Goal: Task Accomplishment & Management: Use online tool/utility

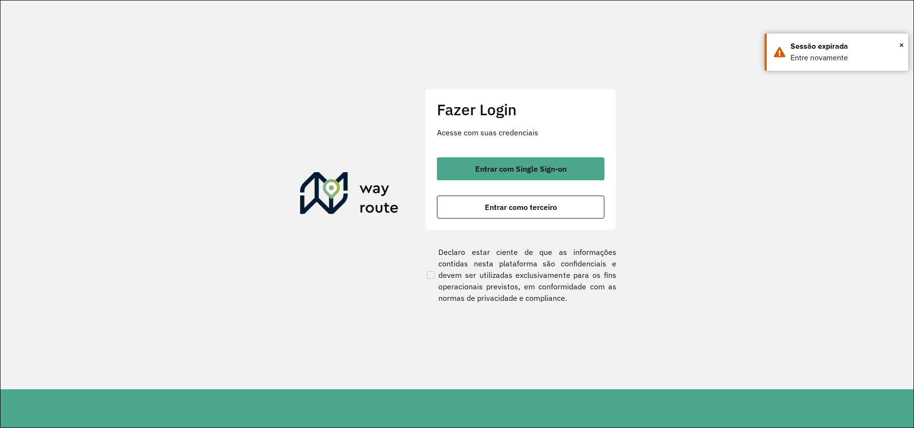
drag, startPoint x: 533, startPoint y: 211, endPoint x: 387, endPoint y: 229, distance: 146.7
click at [528, 211] on span "Entrar como terceiro" at bounding box center [521, 207] width 72 height 8
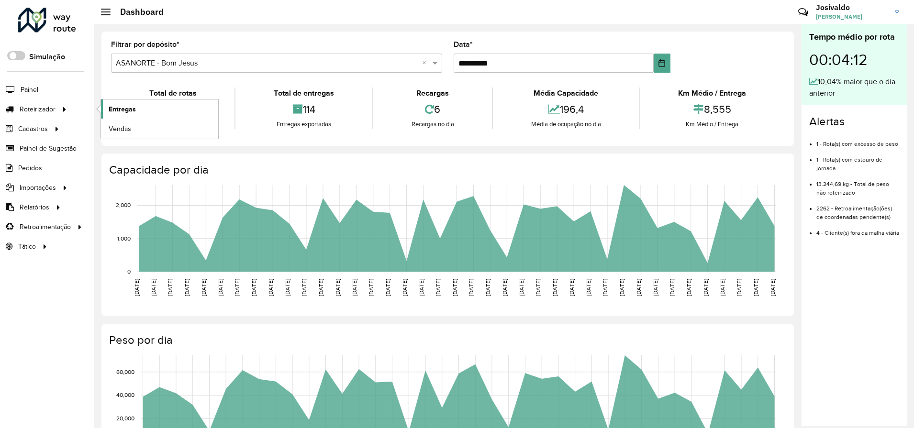
click at [132, 109] on span "Entregas" at bounding box center [122, 109] width 27 height 10
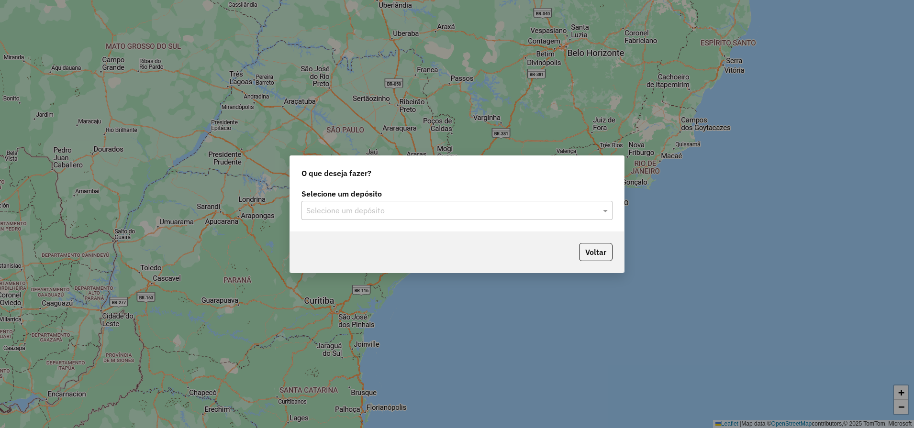
drag, startPoint x: 463, startPoint y: 215, endPoint x: 428, endPoint y: 221, distance: 35.4
click at [463, 215] on input "text" at bounding box center [447, 210] width 282 height 11
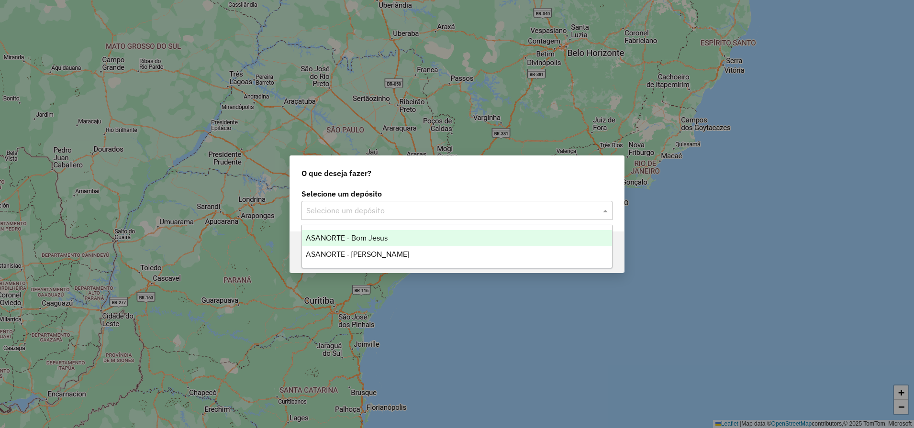
click at [368, 239] on span "ASANORTE - Bom Jesus" at bounding box center [347, 238] width 82 height 8
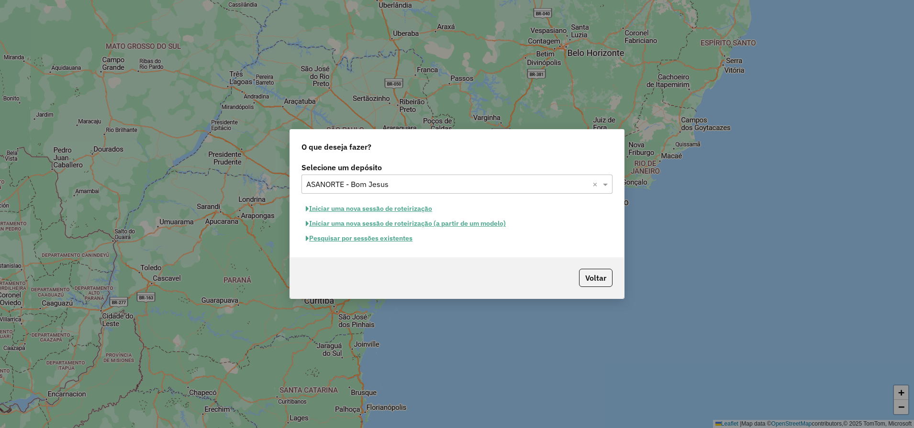
click at [396, 240] on button "Pesquisar por sessões existentes" at bounding box center [359, 238] width 115 height 15
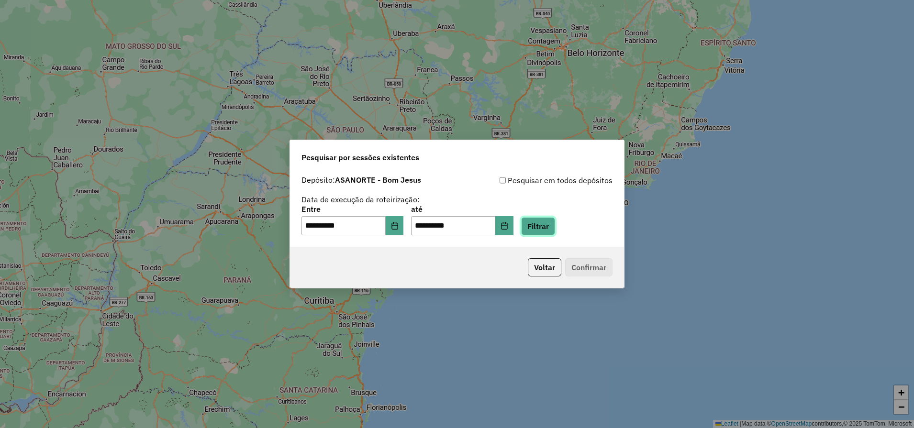
click at [549, 230] on button "Filtrar" at bounding box center [538, 226] width 34 height 18
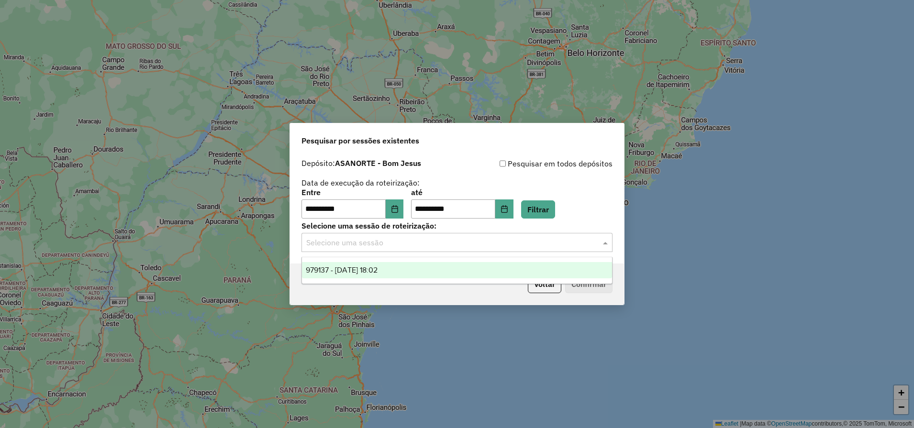
click at [418, 246] on input "text" at bounding box center [447, 242] width 282 height 11
drag, startPoint x: 409, startPoint y: 267, endPoint x: 479, endPoint y: 296, distance: 75.5
click at [409, 267] on div "979137 - 14/08/2025 18:02" at bounding box center [457, 270] width 310 height 16
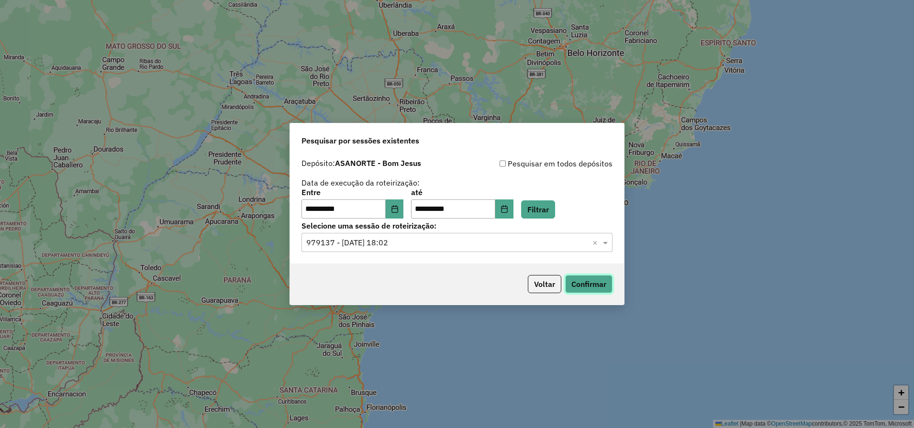
click at [588, 288] on button "Confirmar" at bounding box center [588, 284] width 47 height 18
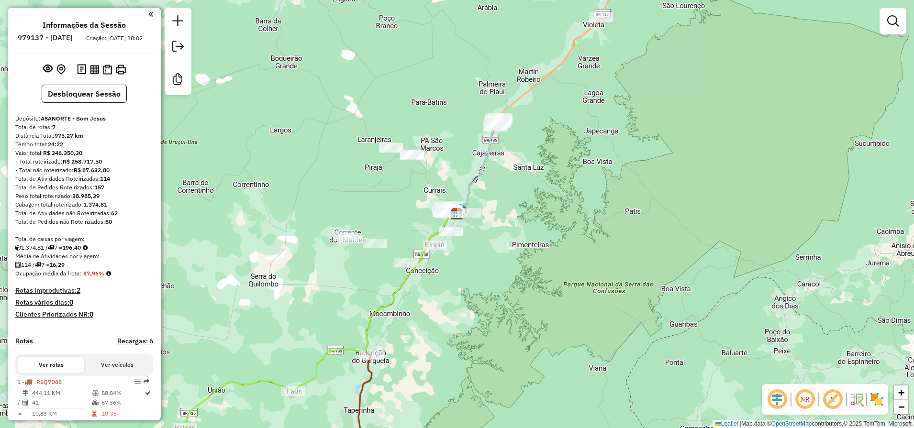
drag, startPoint x: 462, startPoint y: 368, endPoint x: 610, endPoint y: 195, distance: 226.8
click at [601, 209] on div "Janela de atendimento Grade de atendimento Capacidade Transportadoras Veículos …" at bounding box center [457, 214] width 914 height 428
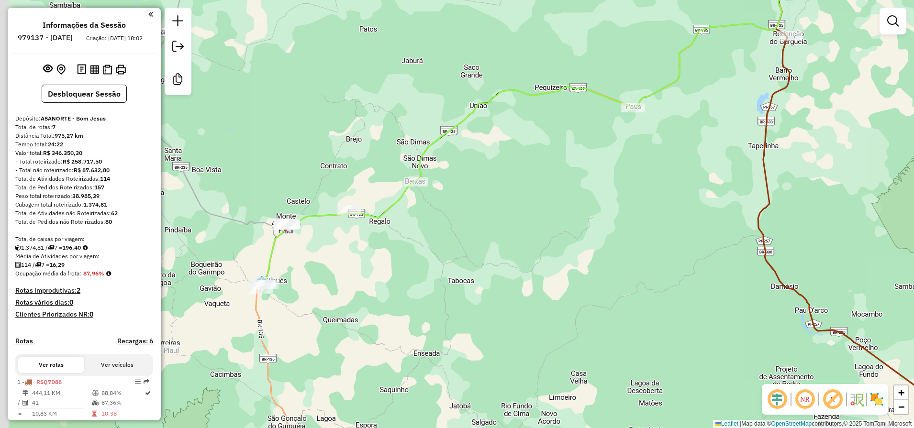
drag, startPoint x: 308, startPoint y: 303, endPoint x: 414, endPoint y: 192, distance: 153.4
click at [402, 200] on div "Janela de atendimento Grade de atendimento Capacidade Transportadoras Veículos …" at bounding box center [457, 214] width 914 height 428
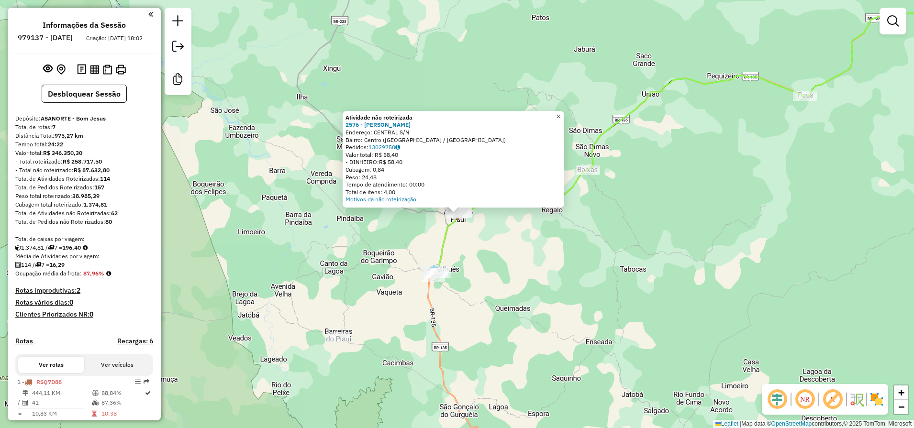
drag, startPoint x: 562, startPoint y: 112, endPoint x: 521, endPoint y: 176, distance: 76.2
click at [562, 112] on link "×" at bounding box center [558, 116] width 11 height 11
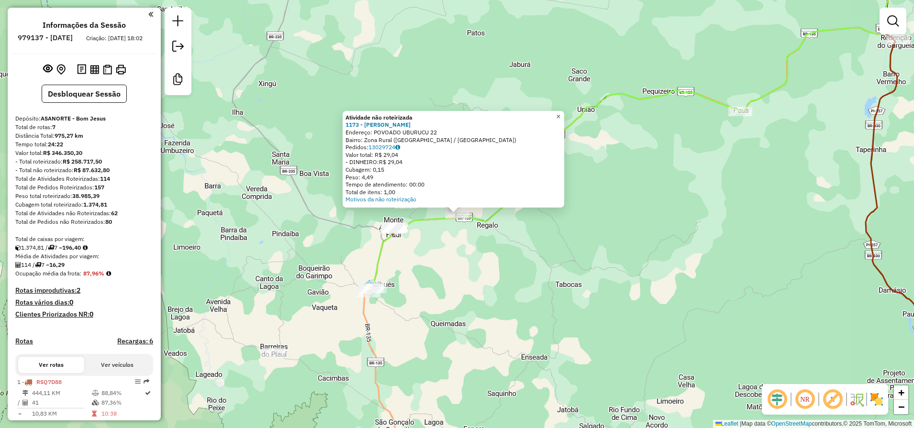
click at [561, 115] on span "×" at bounding box center [558, 117] width 4 height 8
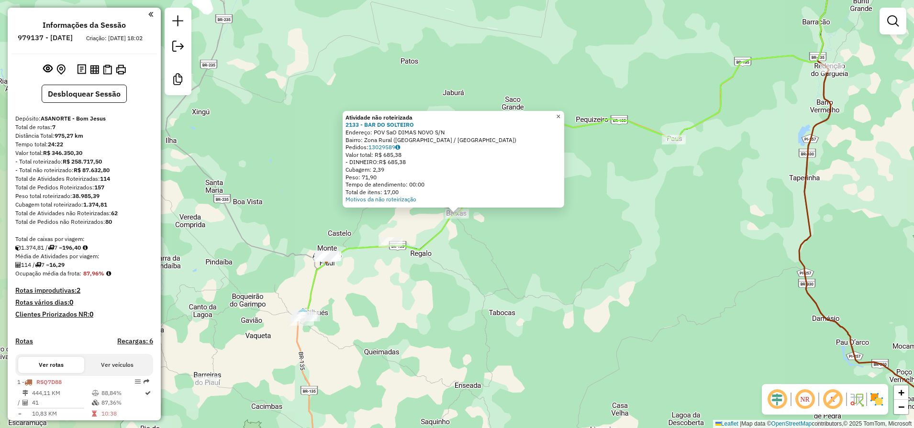
drag, startPoint x: 565, startPoint y: 115, endPoint x: 640, endPoint y: 130, distance: 76.1
click at [561, 114] on span "×" at bounding box center [558, 117] width 4 height 8
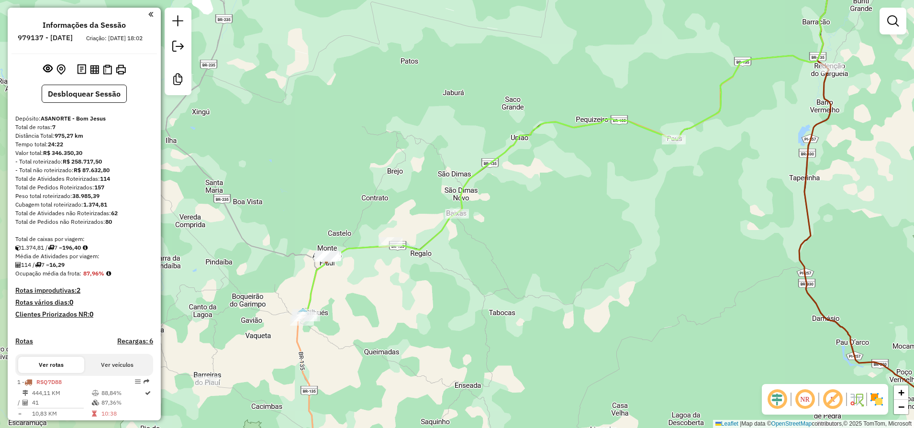
click at [672, 134] on icon at bounding box center [590, 135] width 572 height 357
select select "**********"
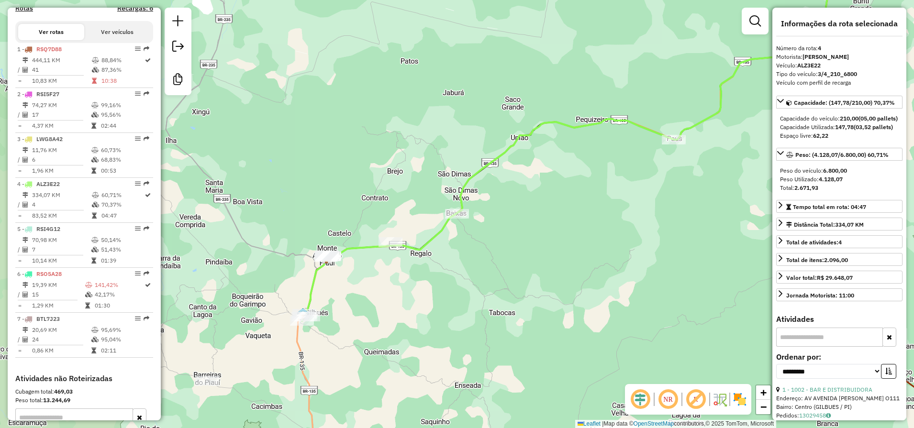
scroll to position [446, 0]
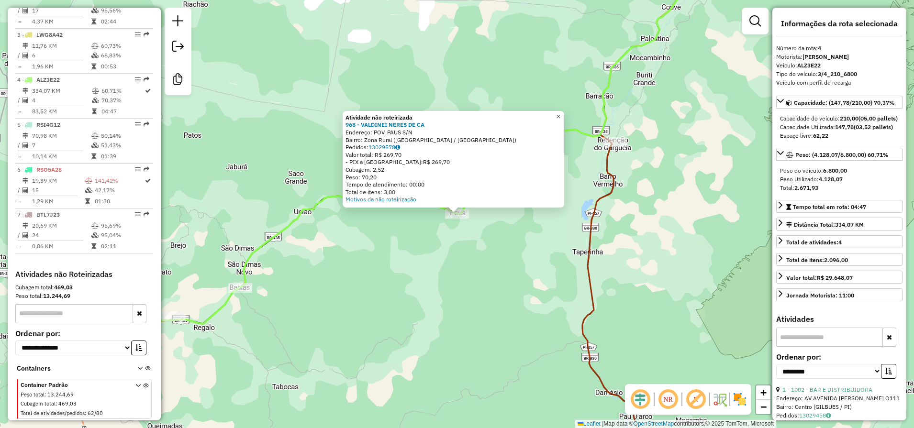
click at [561, 116] on span "×" at bounding box center [558, 117] width 4 height 8
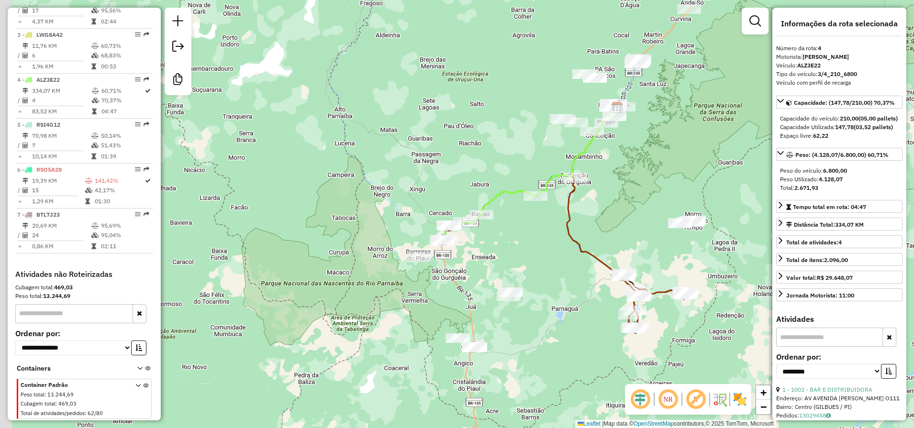
drag, startPoint x: 451, startPoint y: 297, endPoint x: 507, endPoint y: 237, distance: 82.3
click at [507, 237] on div "Janela de atendimento Grade de atendimento Capacidade Transportadoras Veículos …" at bounding box center [457, 214] width 914 height 428
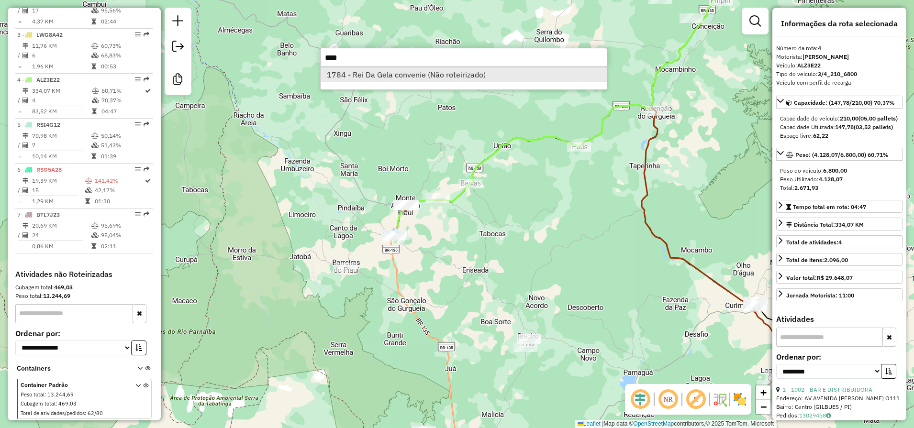
type input "****"
click at [419, 78] on li "1784 - Rei Da Gela convenie (Não roteirizado)" at bounding box center [464, 75] width 286 height 14
